Goal: Navigation & Orientation: Find specific page/section

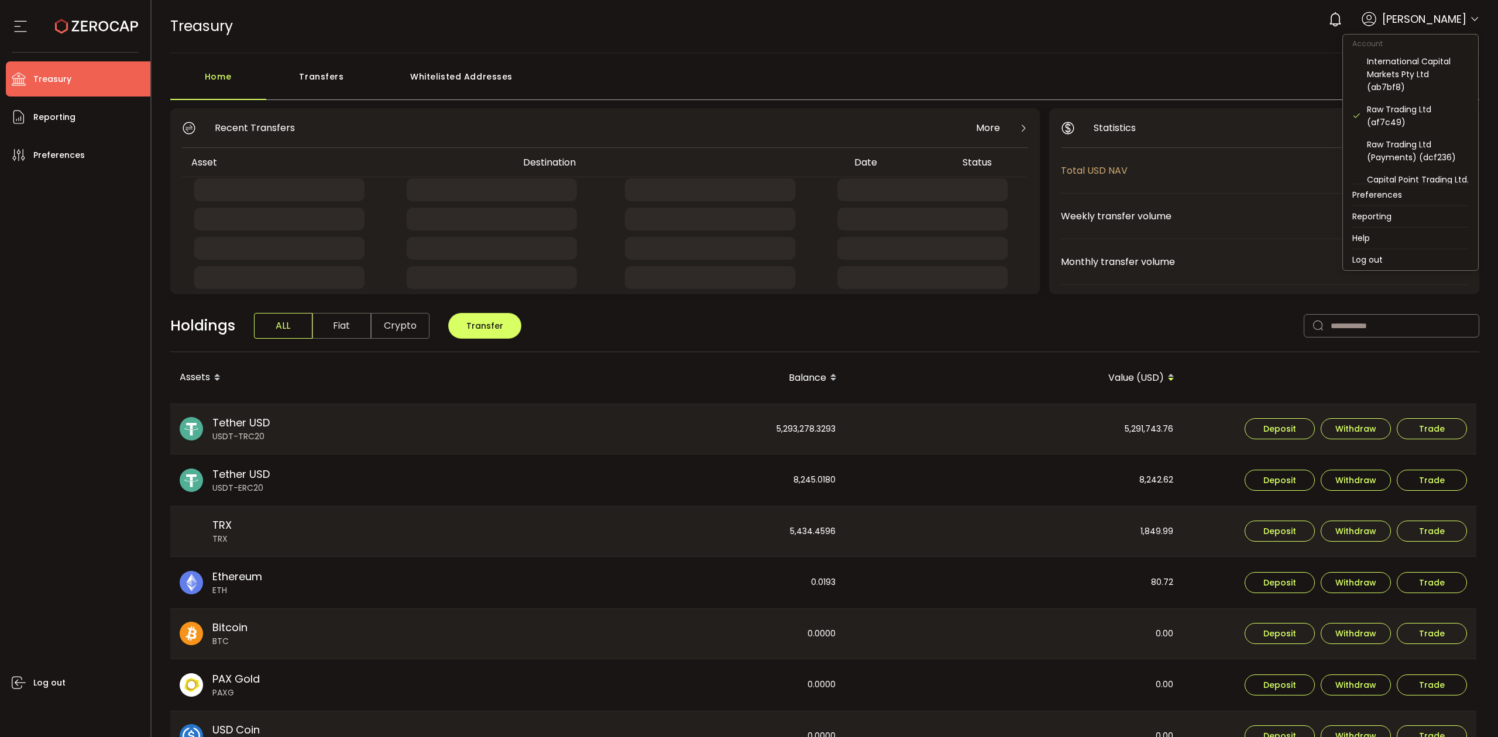
drag, startPoint x: 1471, startPoint y: 16, endPoint x: 1434, endPoint y: 49, distance: 49.8
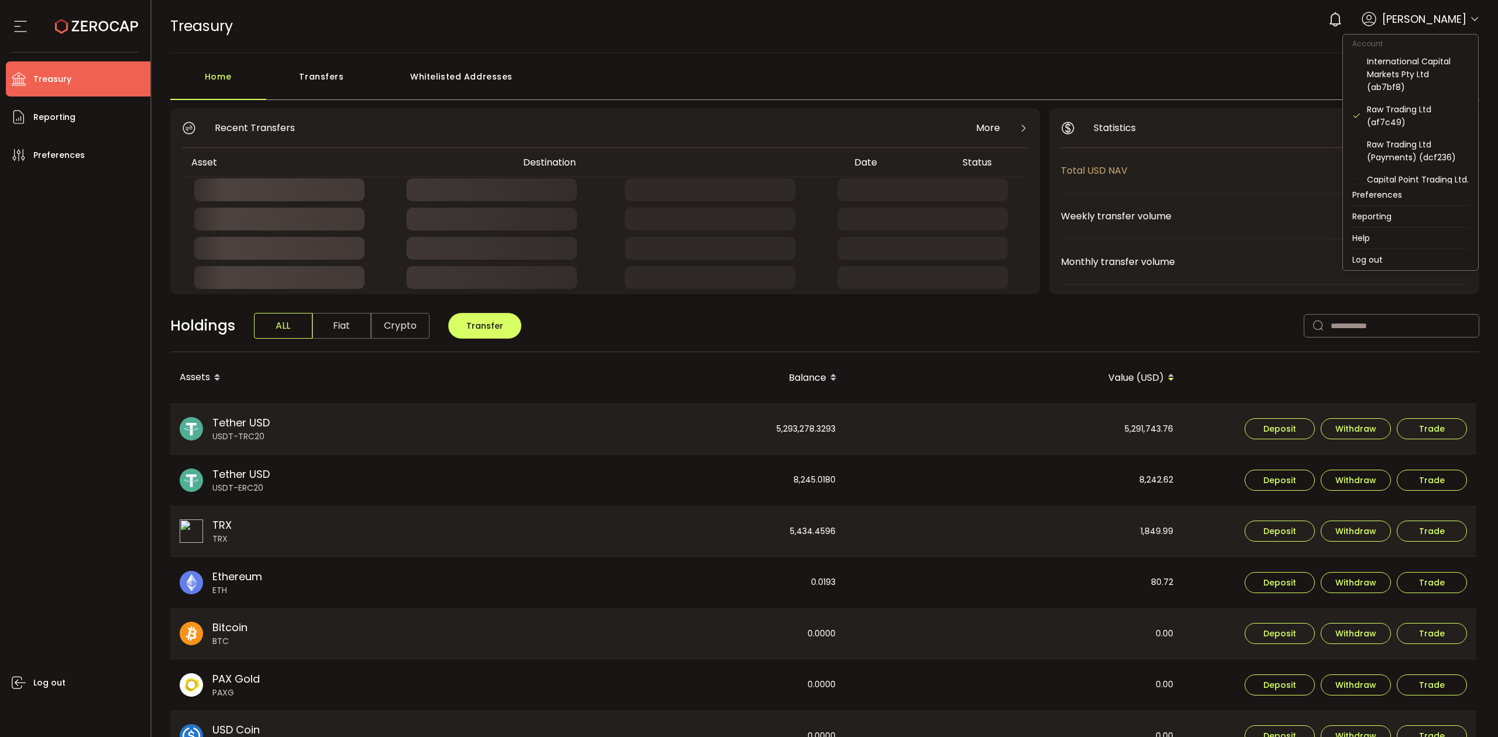
click at [1471, 17] on icon at bounding box center [1474, 19] width 9 height 9
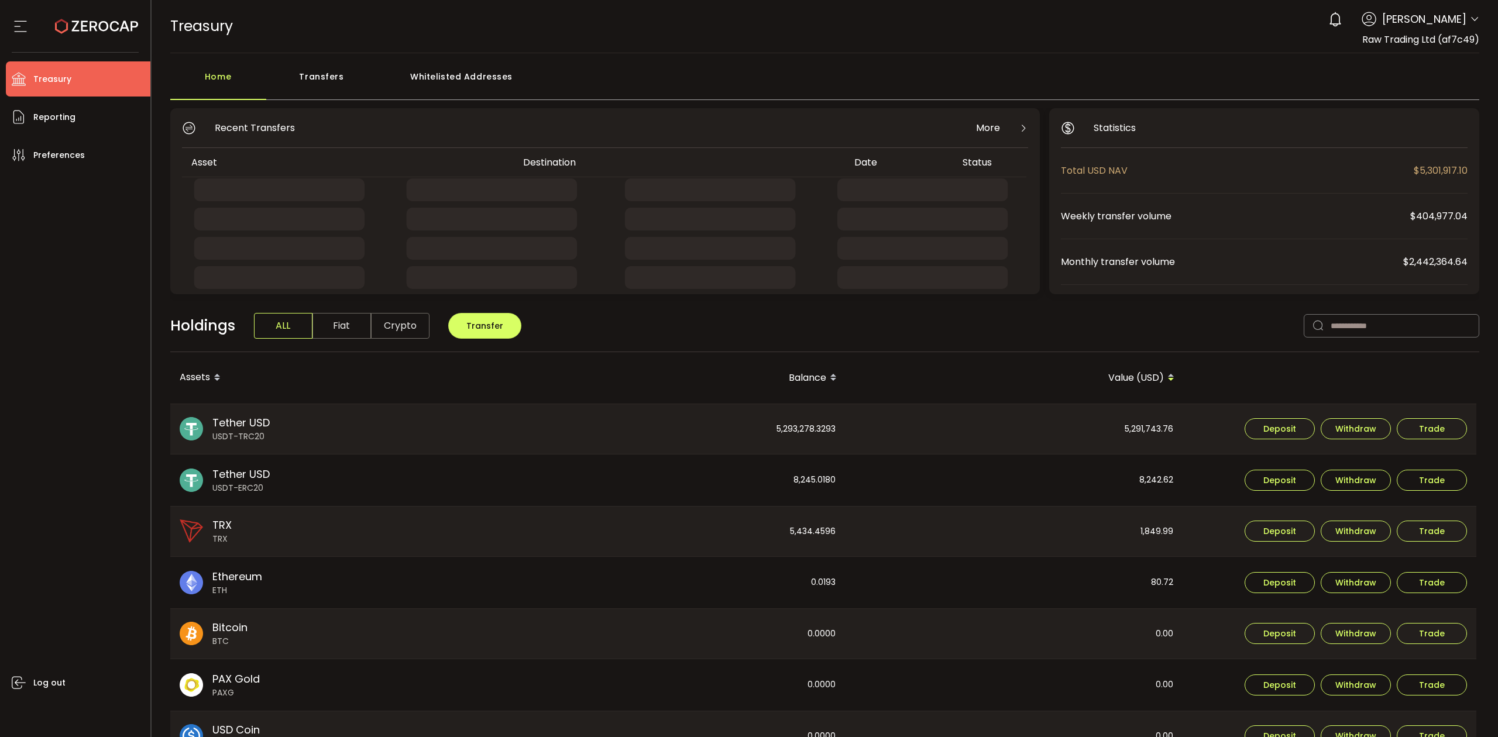
click at [321, 92] on div "Transfers" at bounding box center [321, 82] width 111 height 35
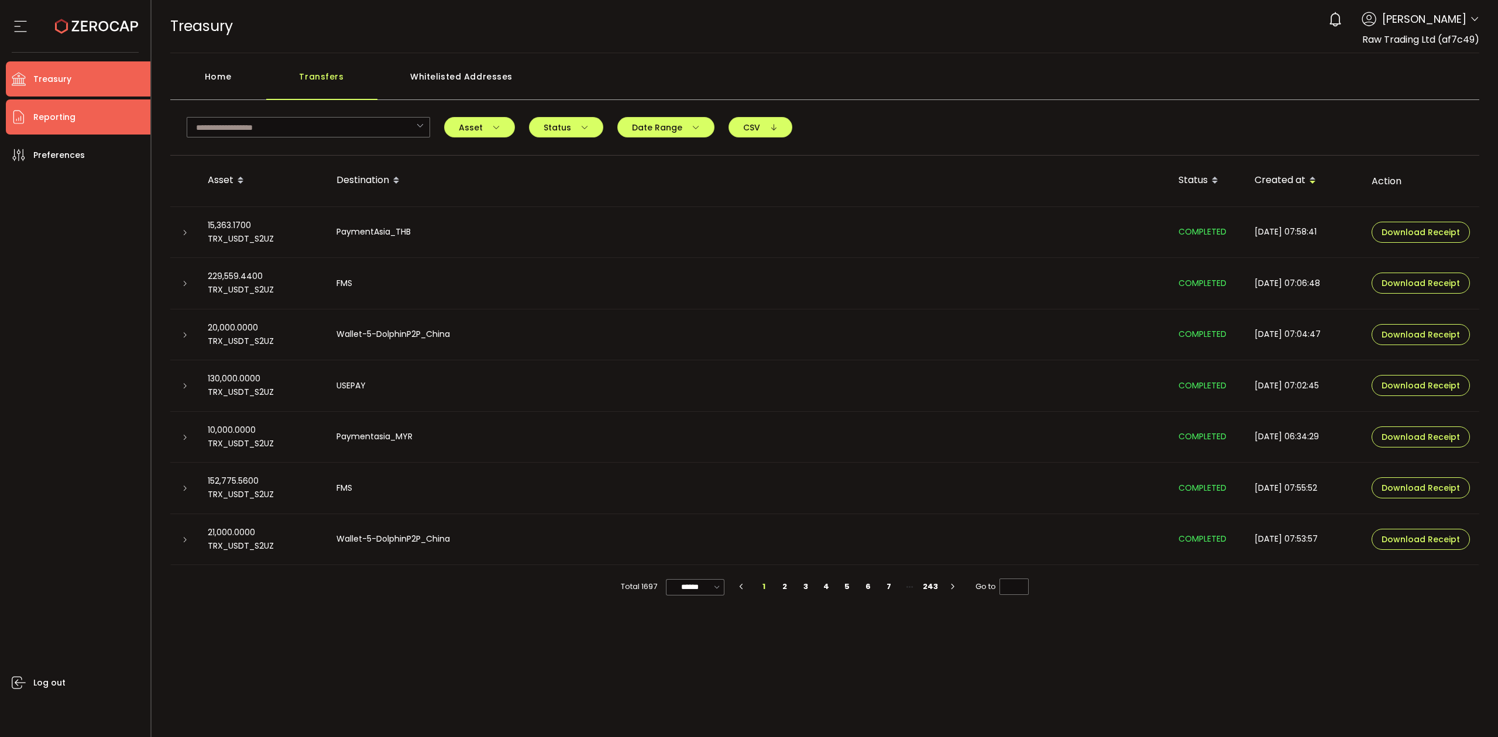
click at [73, 107] on li "Reporting" at bounding box center [78, 116] width 145 height 35
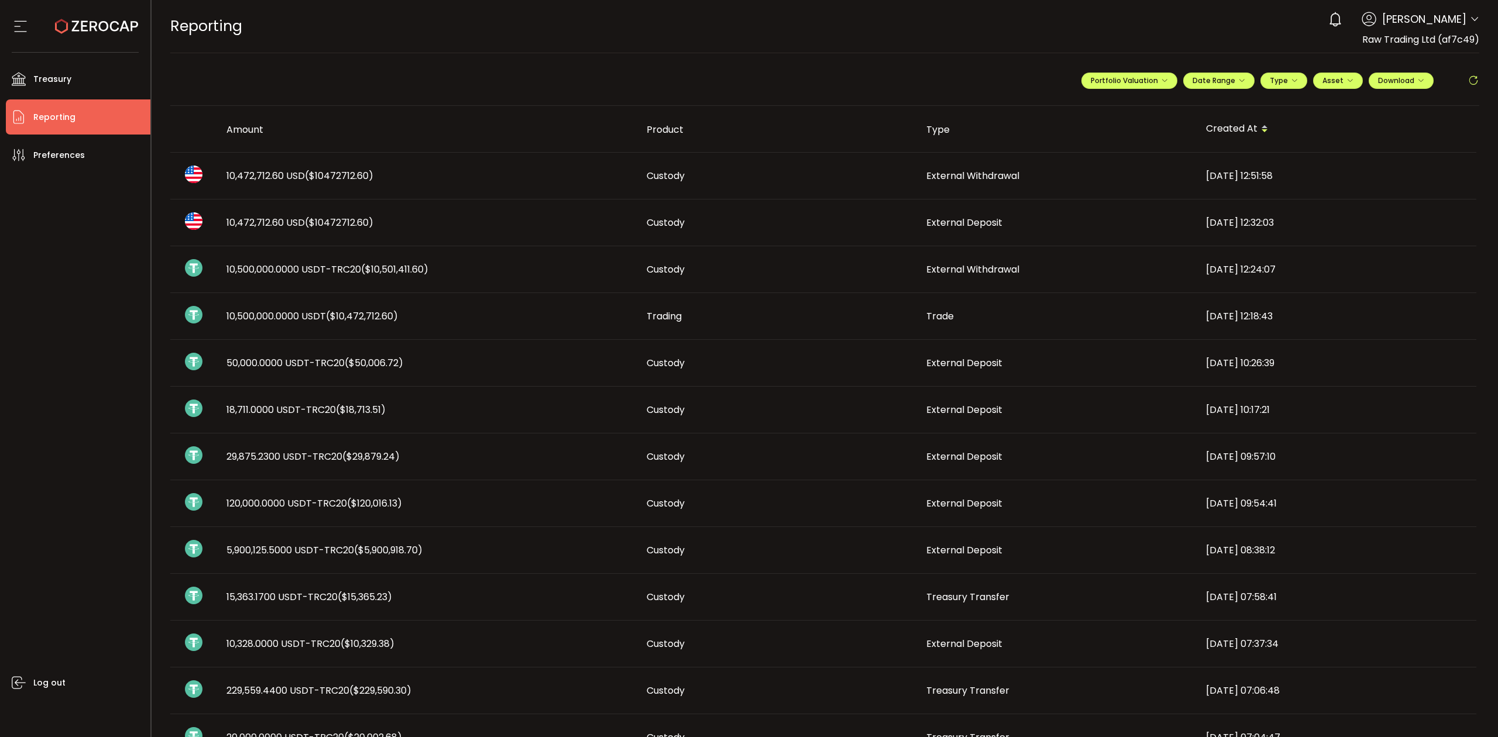
click at [929, 176] on span "External Withdrawal" at bounding box center [972, 175] width 93 height 13
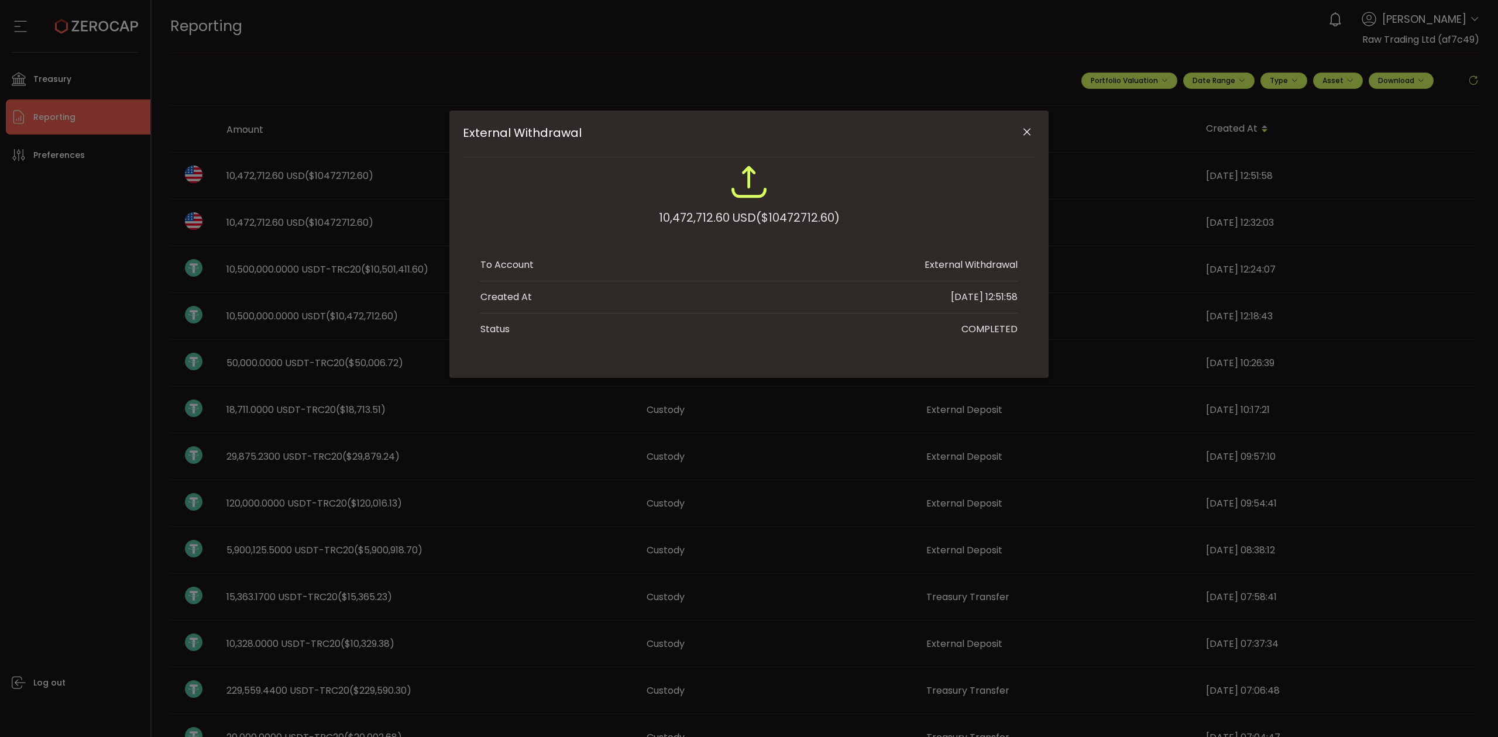
click at [1038, 122] on div "External Withdrawal 10,472,712.60 USD ($10472712.60) To Account External Withdr…" at bounding box center [748, 244] width 599 height 267
click at [1026, 132] on icon "Close" at bounding box center [1027, 132] width 12 height 12
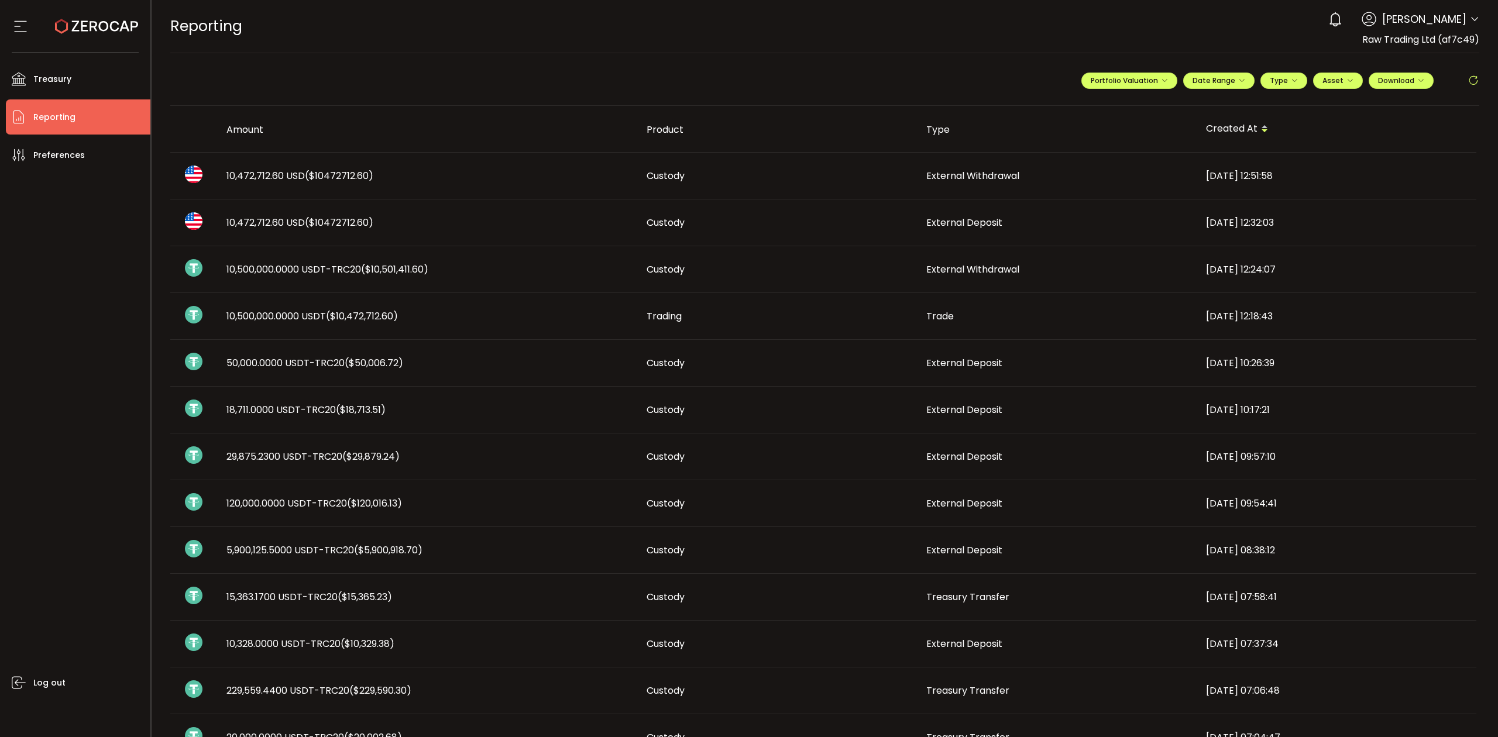
click at [698, 233] on td "Custody" at bounding box center [777, 223] width 280 height 47
click at [688, 266] on div "Custody" at bounding box center [777, 269] width 280 height 13
click at [950, 180] on span "External Withdrawal" at bounding box center [972, 175] width 93 height 13
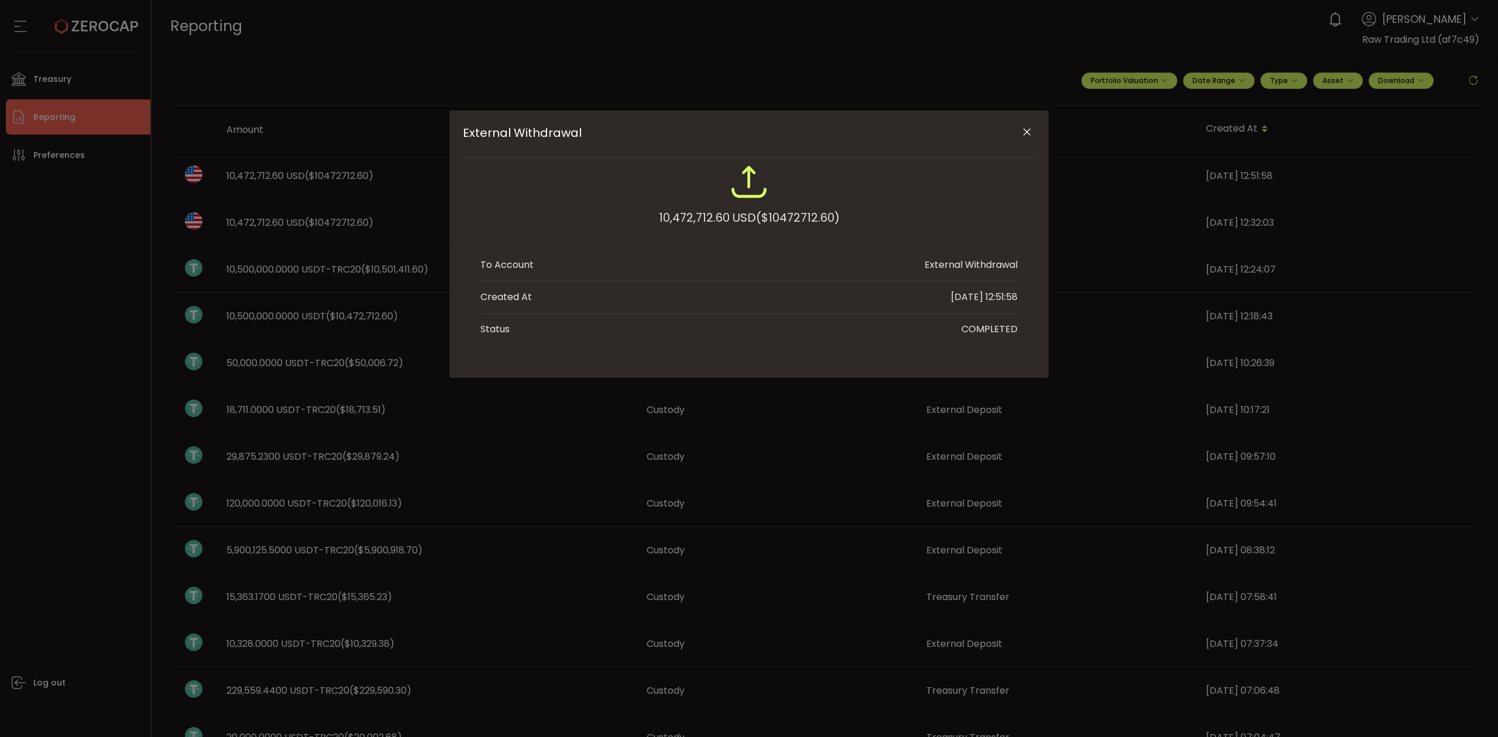
click at [1021, 131] on icon "Close" at bounding box center [1027, 132] width 12 height 12
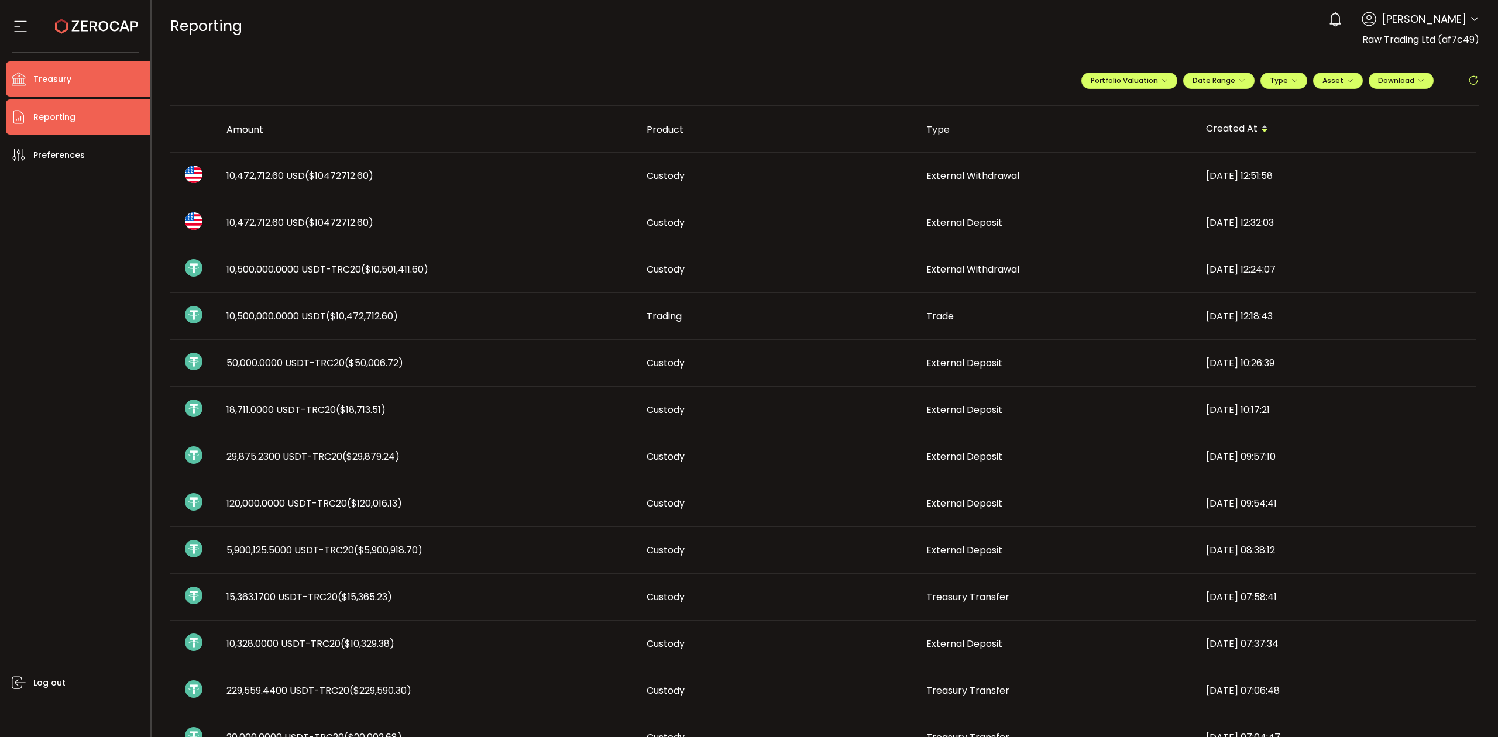
click at [70, 71] on li "Treasury" at bounding box center [78, 78] width 145 height 35
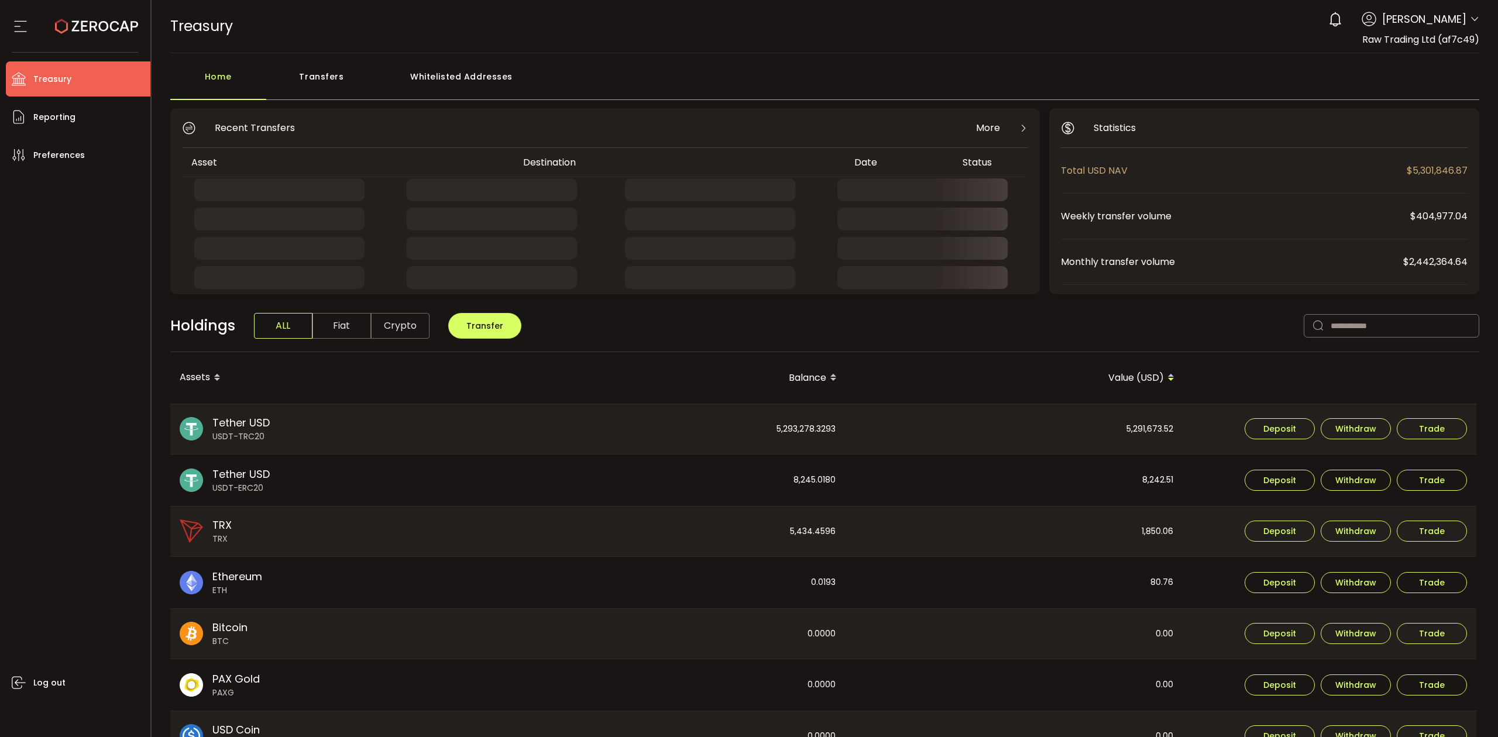
click at [335, 87] on div "Transfers" at bounding box center [321, 82] width 111 height 35
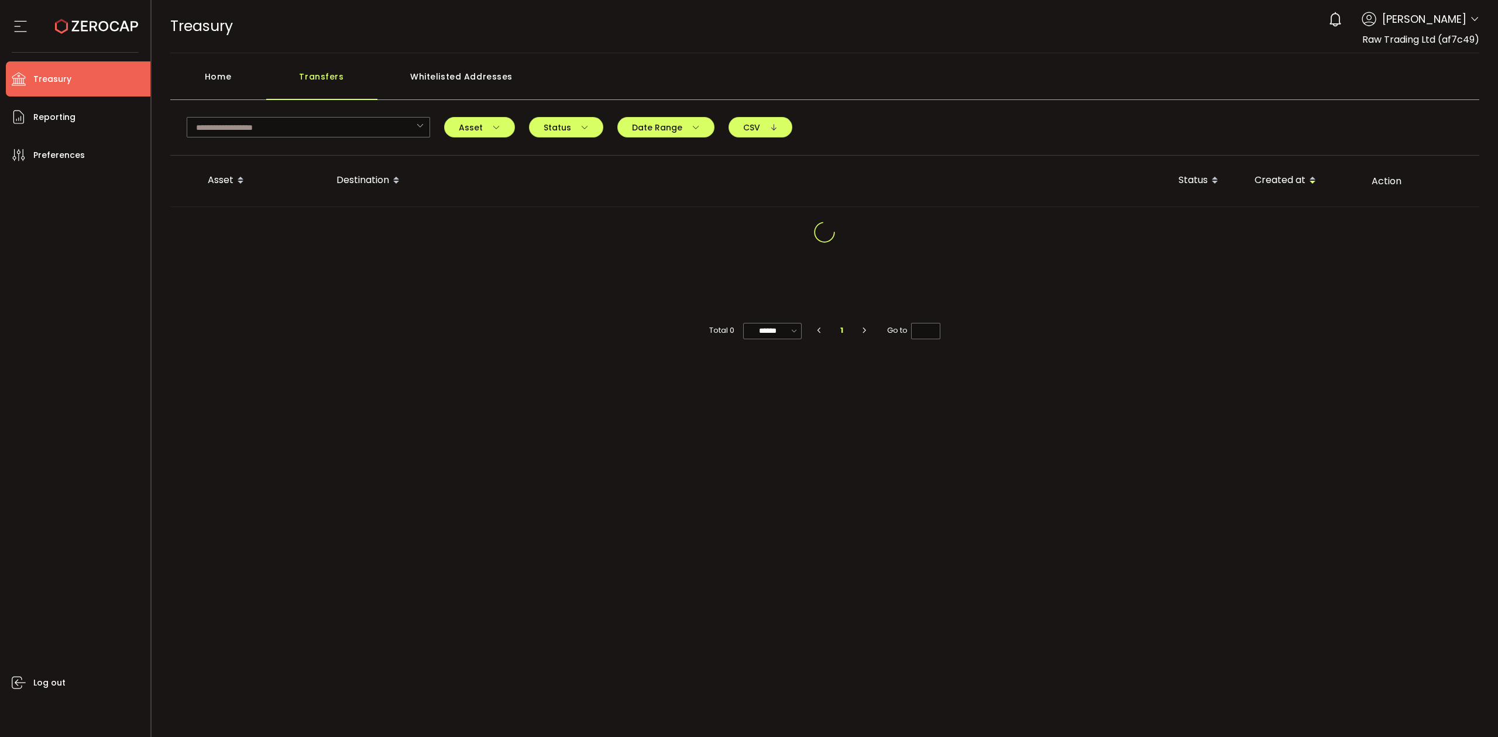
click at [225, 87] on div "Home" at bounding box center [218, 82] width 96 height 35
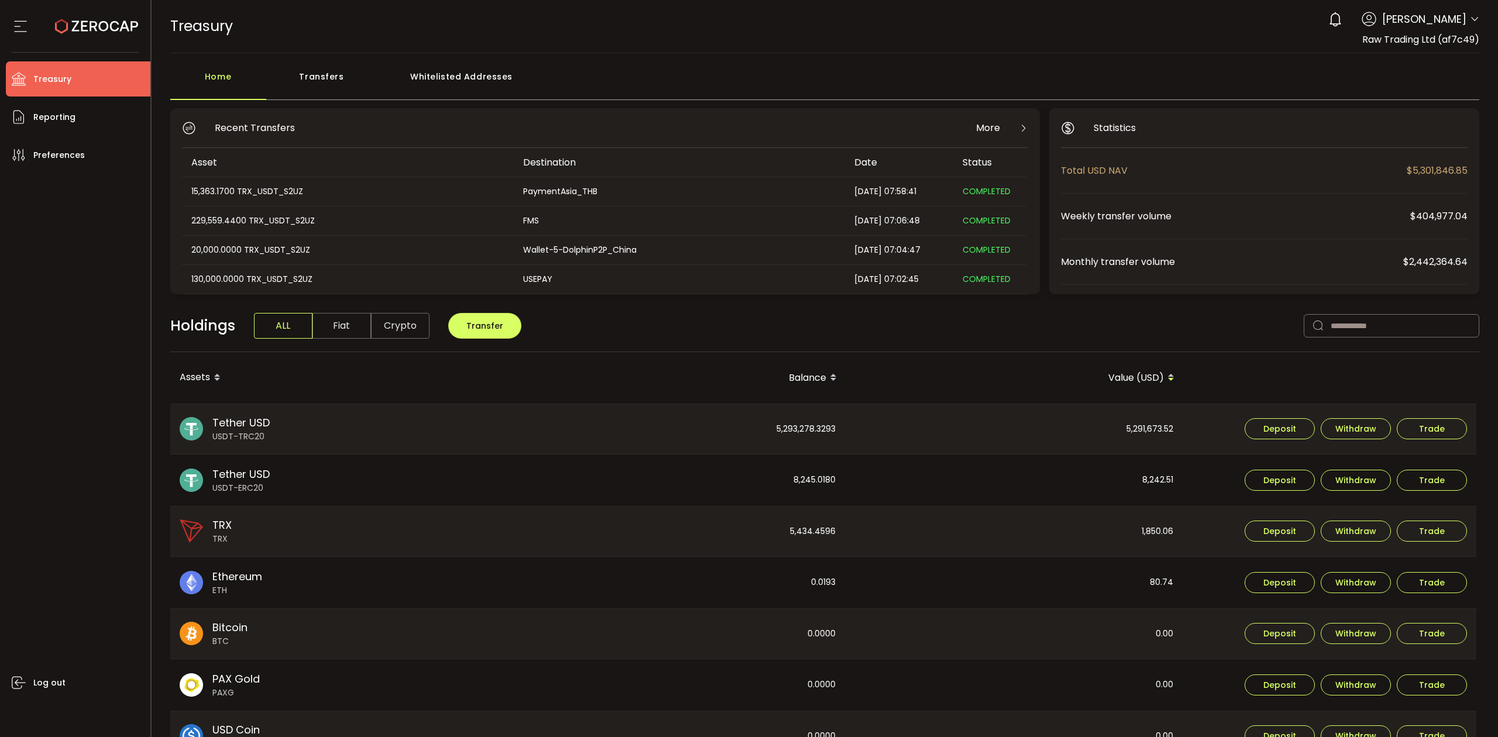
click at [332, 89] on div "Transfers" at bounding box center [321, 82] width 111 height 35
